Goal: Task Accomplishment & Management: Manage account settings

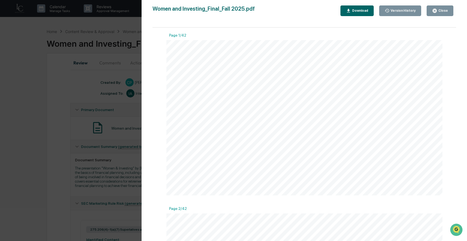
click at [130, 79] on div "Version History [DATE] 04:08 PM [PERSON_NAME] Women and Investing_Final_Fall 20…" at bounding box center [233, 120] width 467 height 241
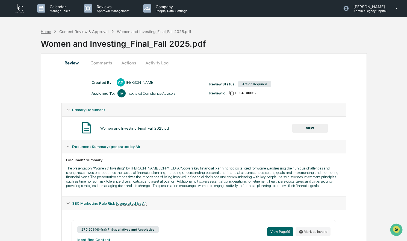
click at [46, 33] on div "Home" at bounding box center [46, 31] width 10 height 5
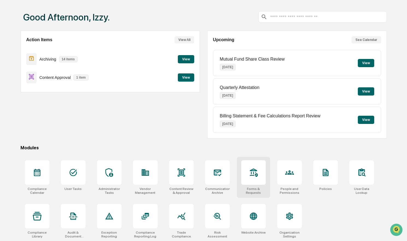
scroll to position [23, 0]
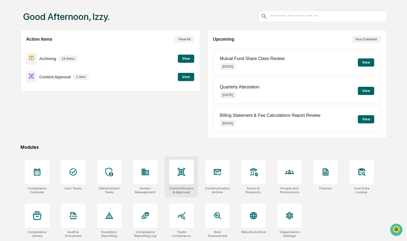
click at [183, 180] on div at bounding box center [181, 172] width 25 height 25
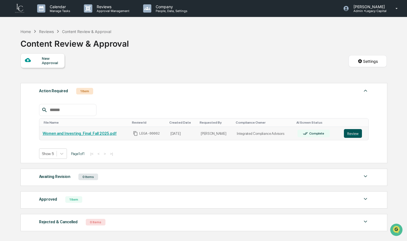
click at [353, 133] on button "Review" at bounding box center [353, 133] width 18 height 9
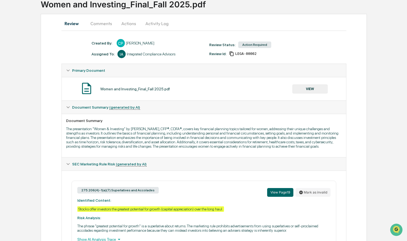
scroll to position [40, 0]
click at [304, 90] on button "VIEW" at bounding box center [309, 88] width 35 height 9
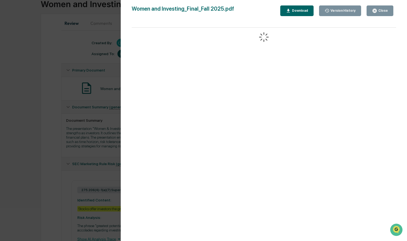
click at [371, 10] on button "Close" at bounding box center [379, 10] width 27 height 11
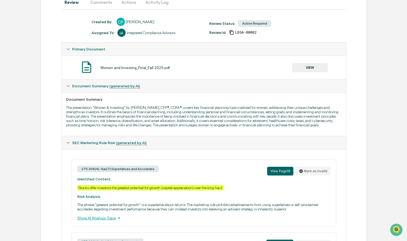
scroll to position [64, 0]
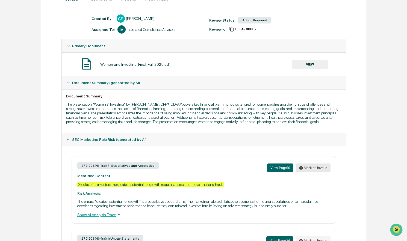
click at [302, 170] on icon at bounding box center [301, 168] width 4 height 4
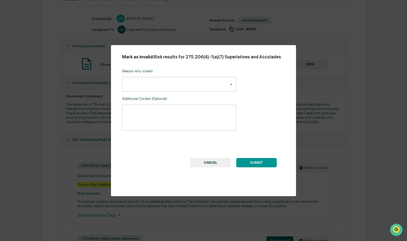
click at [227, 92] on body "Calendar Manage Tasks Reviews Approval Management Company People, Data, Setting…" at bounding box center [203, 128] width 407 height 385
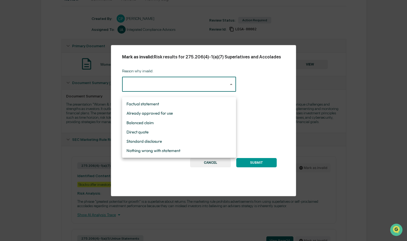
click at [263, 98] on div at bounding box center [203, 120] width 407 height 241
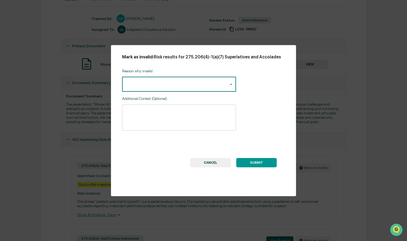
click at [211, 167] on button "CANCEL" at bounding box center [210, 162] width 41 height 9
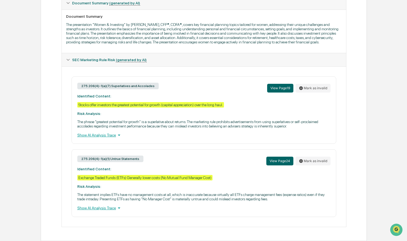
scroll to position [155, 0]
click at [307, 160] on button "Mark as invalid" at bounding box center [312, 161] width 35 height 9
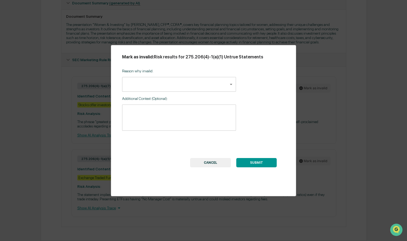
click at [262, 165] on button "SUBMIT" at bounding box center [256, 162] width 40 height 9
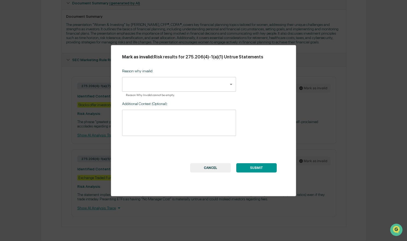
click at [211, 86] on body "Calendar Manage Tasks Reviews Approval Management Company People, Data, Setting…" at bounding box center [203, 48] width 407 height 385
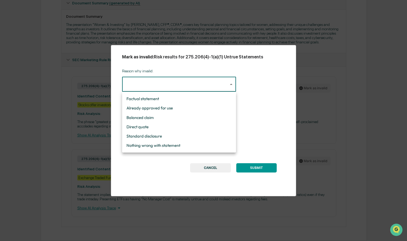
click at [196, 144] on li "Nothing wrong with statement" at bounding box center [179, 145] width 114 height 9
type input "**********"
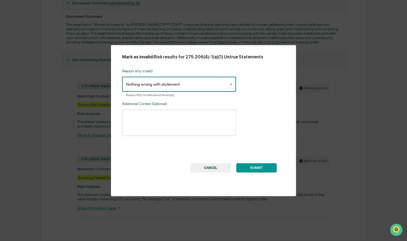
click at [260, 166] on button "SUBMIT" at bounding box center [256, 167] width 40 height 9
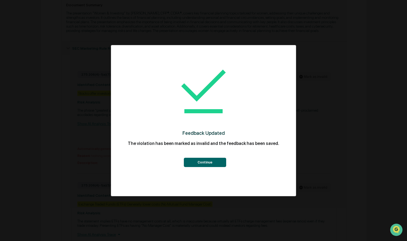
click at [220, 162] on button "Continue" at bounding box center [205, 162] width 42 height 9
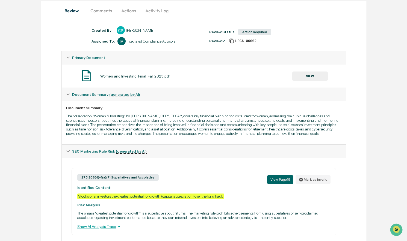
scroll to position [0, 0]
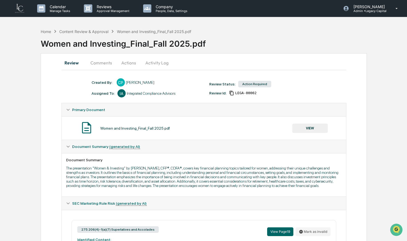
click at [307, 126] on button "VIEW" at bounding box center [309, 128] width 35 height 9
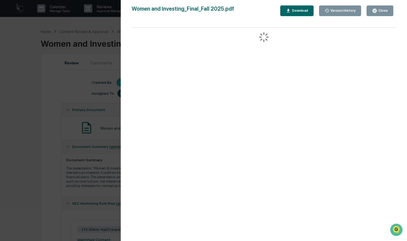
click at [102, 105] on div "Version History 09/24/2025, 04:08 PM Crystal Prachyl Women and Investing_Final_…" at bounding box center [203, 120] width 407 height 241
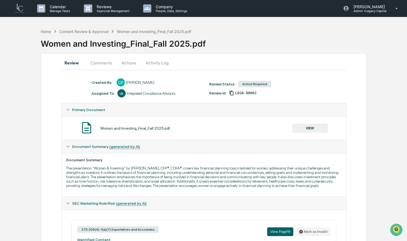
click at [134, 62] on button "Actions" at bounding box center [128, 62] width 25 height 13
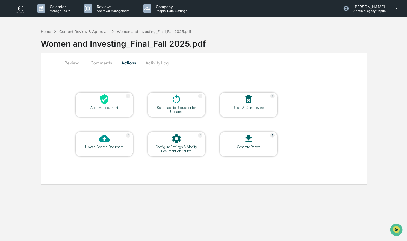
click at [105, 142] on icon at bounding box center [104, 138] width 11 height 7
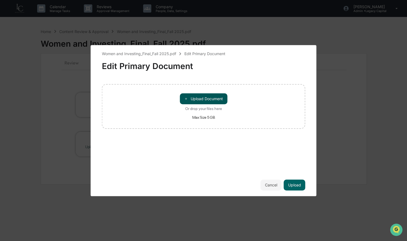
click at [196, 96] on button "＋ Upload Document" at bounding box center [204, 98] width 48 height 11
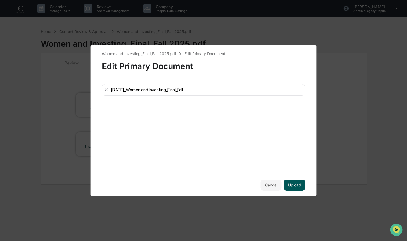
click at [292, 183] on button "Upload" at bounding box center [295, 185] width 22 height 11
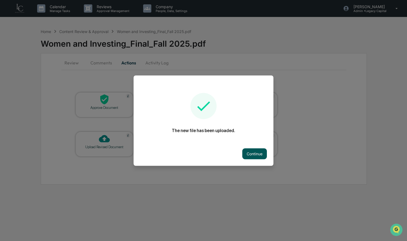
click at [259, 152] on button "Continue" at bounding box center [254, 153] width 25 height 11
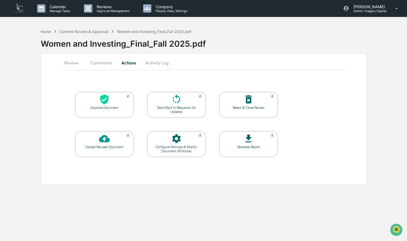
click at [180, 103] on icon at bounding box center [176, 99] width 11 height 11
click at [176, 99] on icon at bounding box center [176, 99] width 11 height 11
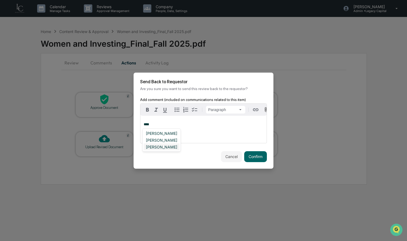
click at [162, 146] on div "[PERSON_NAME]" at bounding box center [162, 147] width 36 height 7
click at [257, 155] on button "Confirm" at bounding box center [255, 156] width 23 height 11
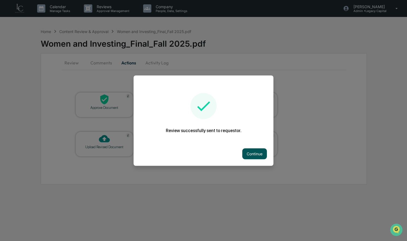
click at [257, 153] on button "Continue" at bounding box center [254, 153] width 25 height 11
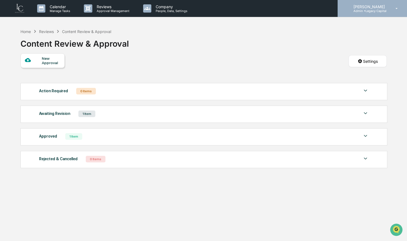
click at [368, 14] on div "Izzy Daboub Admin • Legacy Capital" at bounding box center [371, 8] width 69 height 17
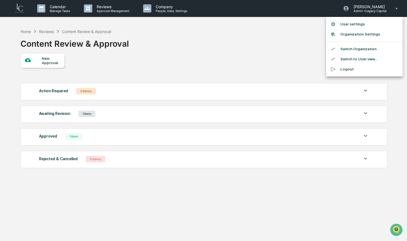
click at [357, 49] on li "Switch Organization" at bounding box center [364, 49] width 76 height 10
